Goal: Information Seeking & Learning: Learn about a topic

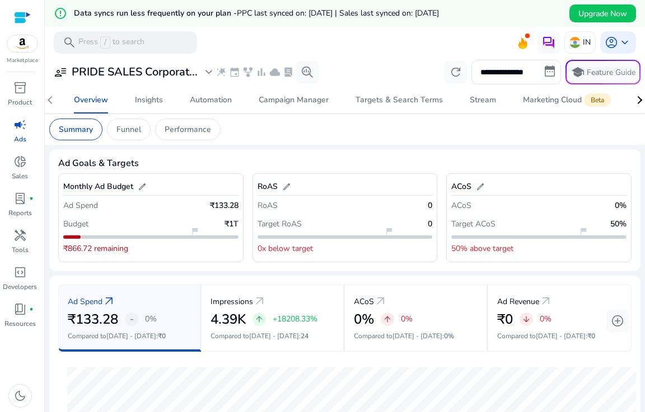
drag, startPoint x: 640, startPoint y: 158, endPoint x: 640, endPoint y: 179, distance: 21.3
click at [640, 179] on mat-sidenav-content "**********" at bounding box center [345, 206] width 600 height 412
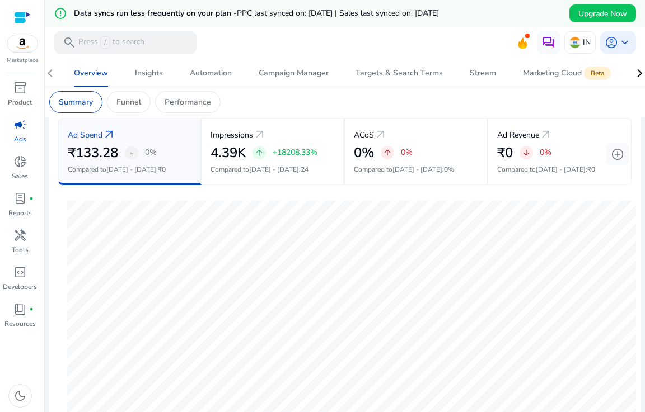
scroll to position [132, 0]
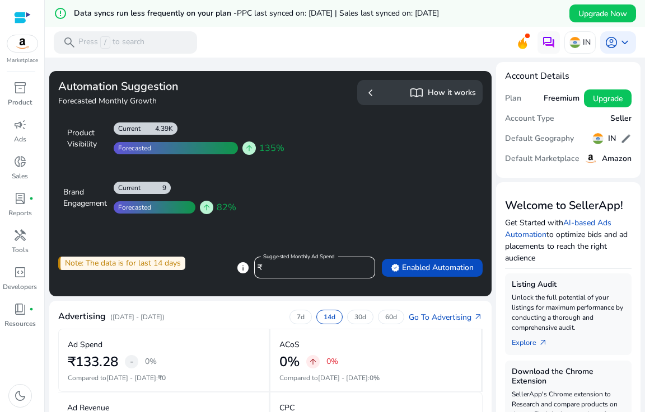
scroll to position [392, 0]
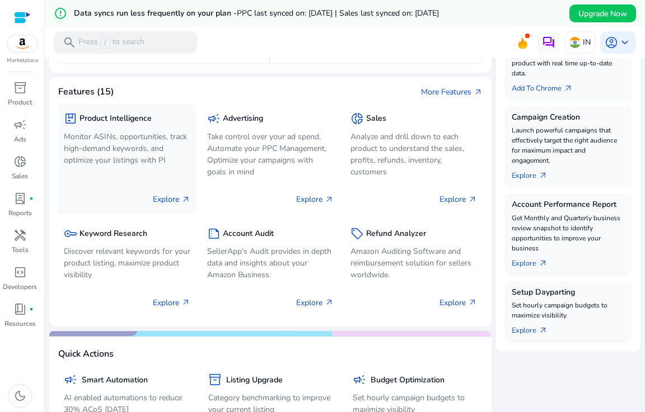
click at [120, 122] on h5 "Product Intelligence" at bounding box center [115, 119] width 72 height 10
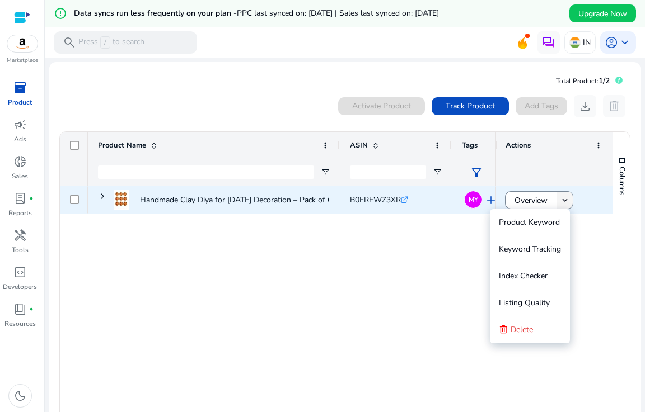
click at [565, 203] on mat-icon "keyboard_arrow_down" at bounding box center [565, 200] width 10 height 10
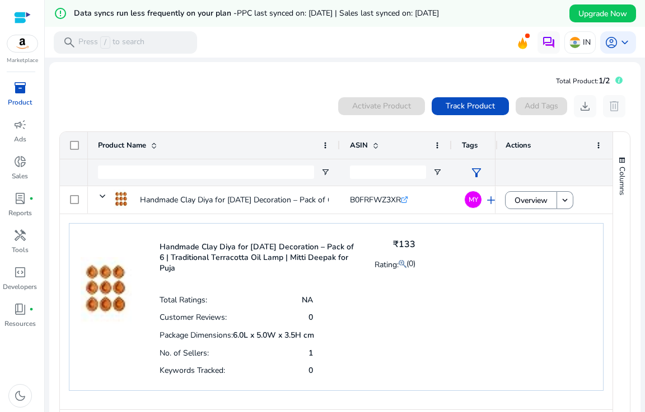
click at [386, 326] on div "Total Ratings: NA Customer Reviews: 0 Package Dimensions: 6.0L x 5.0W x 3.5H cm…" at bounding box center [287, 335] width 256 height 88
